Goal: Obtain resource: Obtain resource

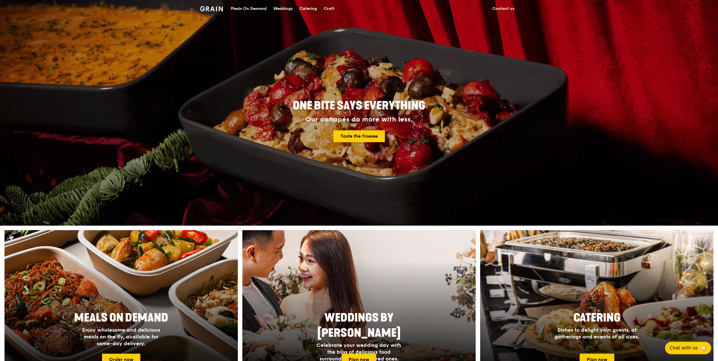
click at [263, 11] on div "Meals On Demand" at bounding box center [249, 8] width 36 height 17
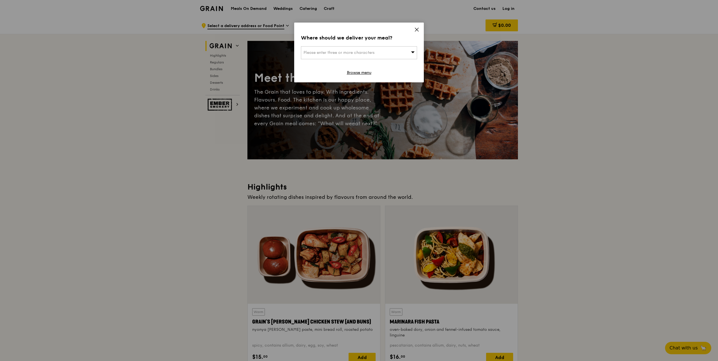
click at [418, 28] on icon at bounding box center [416, 29] width 3 height 3
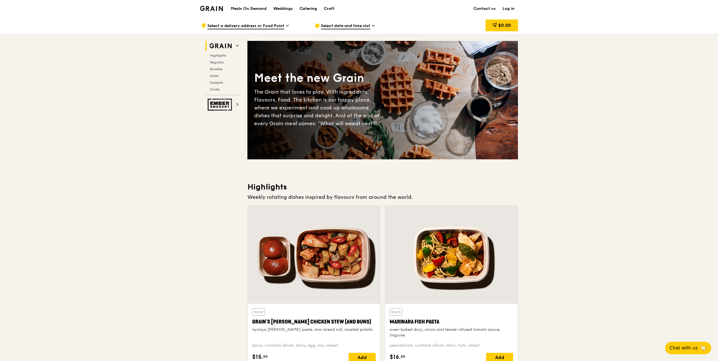
drag, startPoint x: 318, startPoint y: 7, endPoint x: 315, endPoint y: 7, distance: 3.4
click at [315, 7] on div "Catering" at bounding box center [308, 8] width 17 height 17
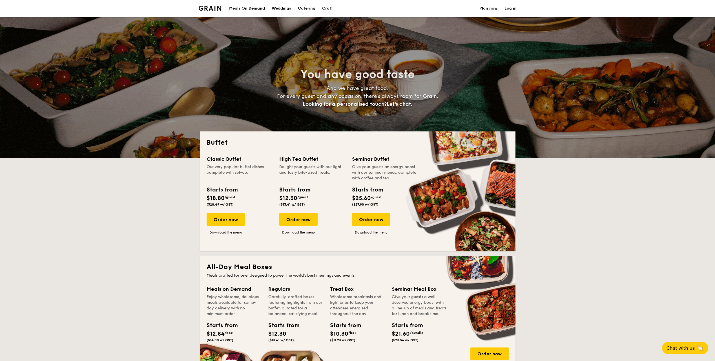
select select
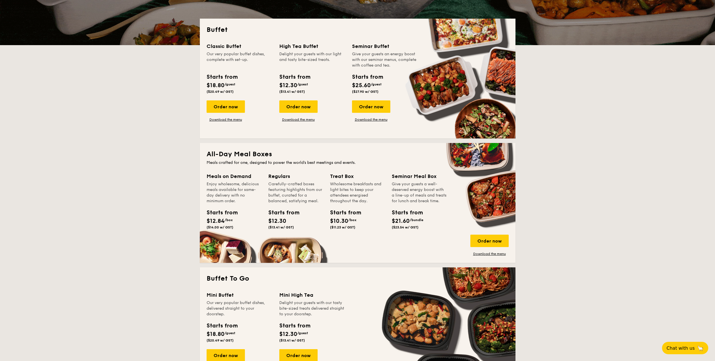
scroll to position [141, 0]
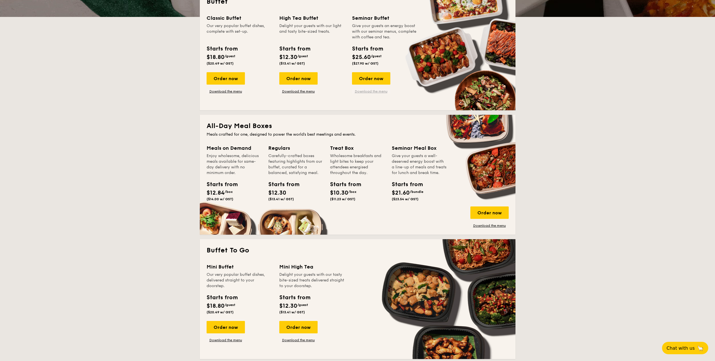
click at [365, 91] on link "Download the menu" at bounding box center [371, 91] width 38 height 5
click at [479, 226] on link "Download the menu" at bounding box center [490, 225] width 38 height 5
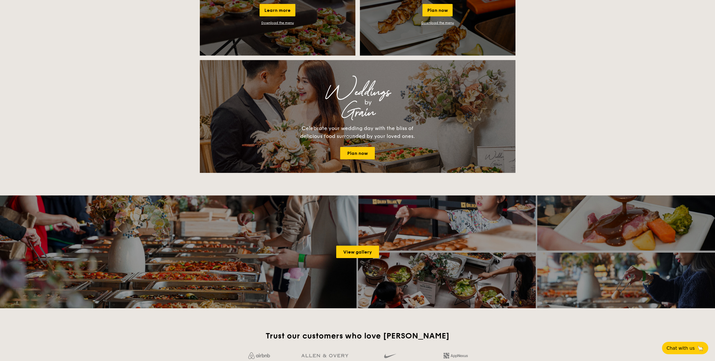
scroll to position [592, 0]
